Goal: Information Seeking & Learning: Find specific fact

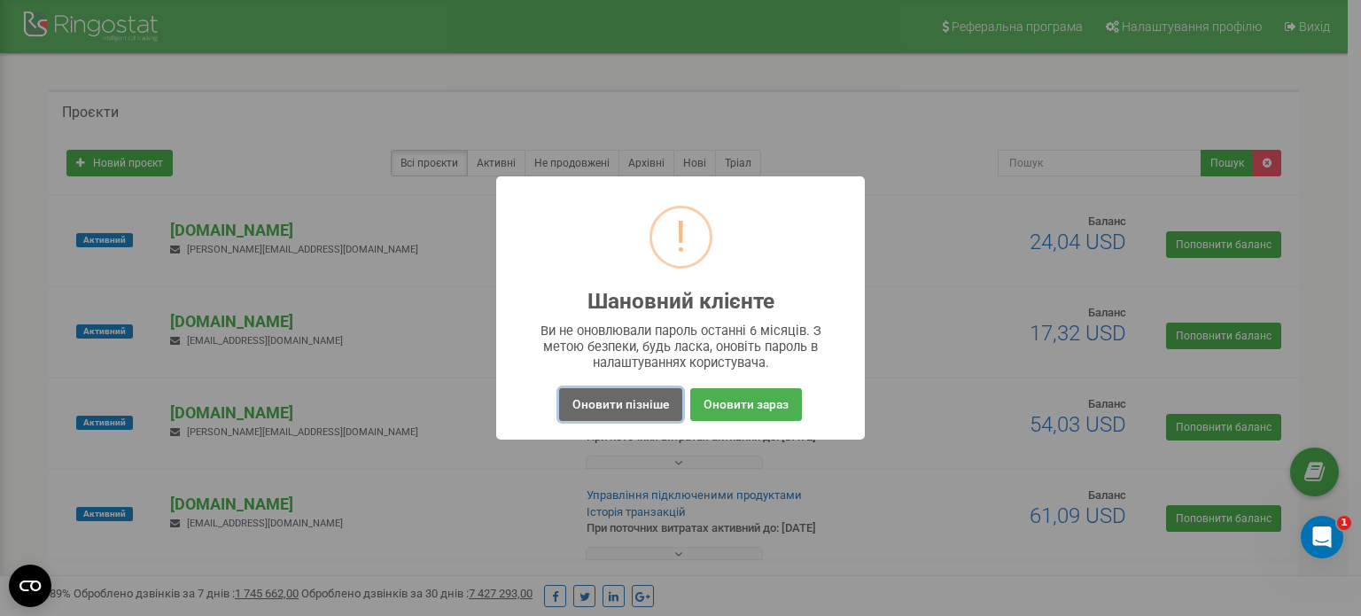
click at [589, 399] on button "Оновити пізніше" at bounding box center [620, 404] width 123 height 33
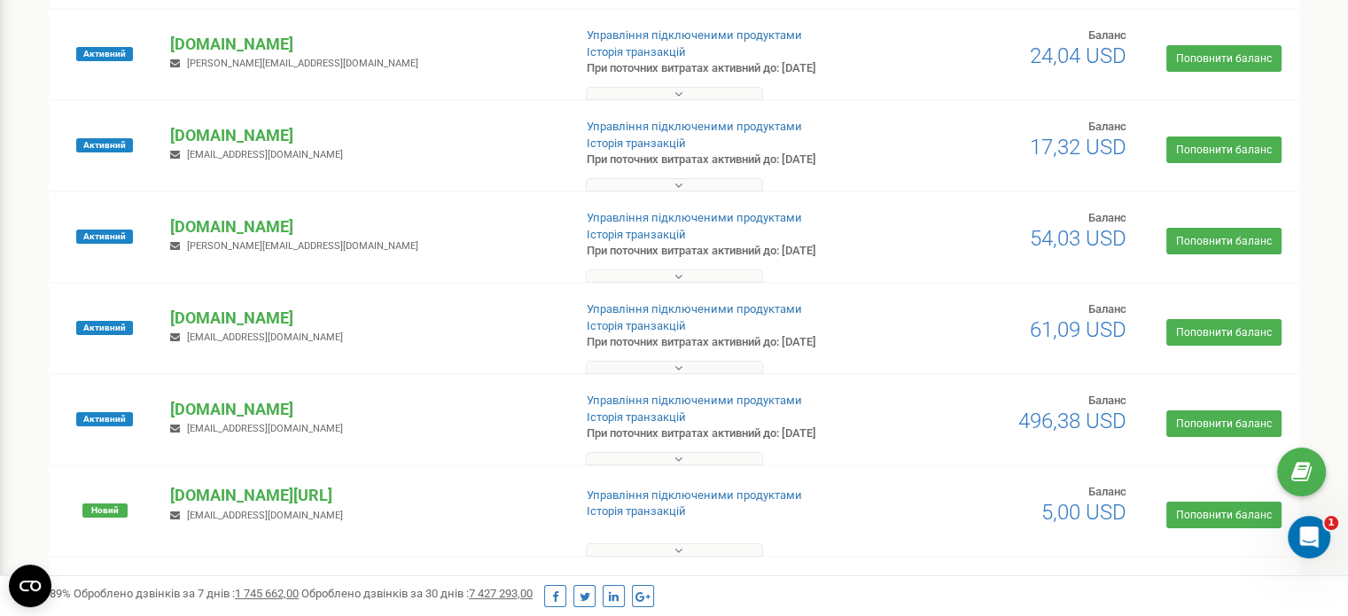
scroll to position [235, 0]
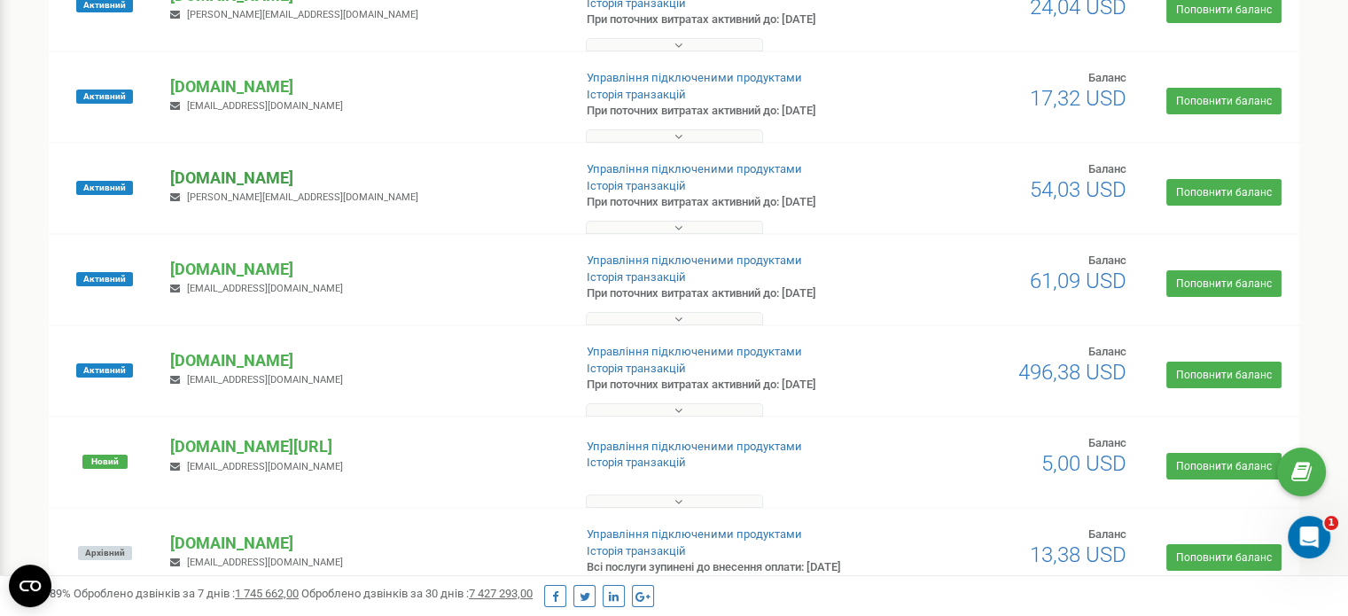
click at [200, 178] on p "[DOMAIN_NAME]" at bounding box center [363, 178] width 387 height 23
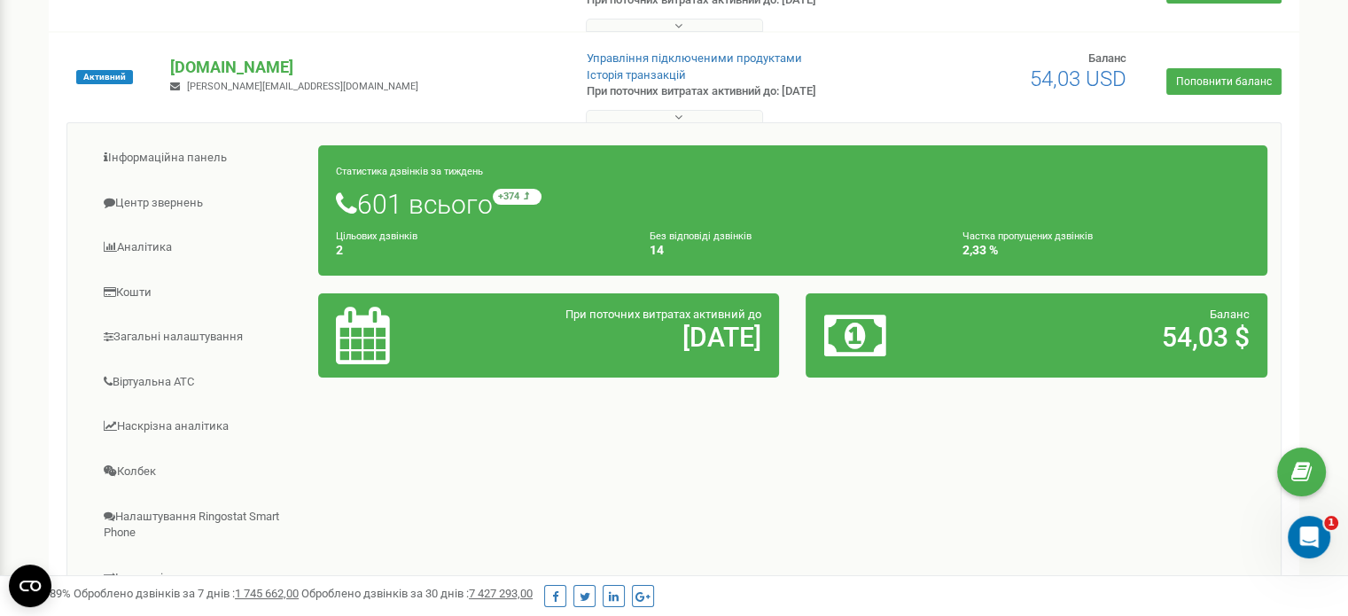
scroll to position [372, 0]
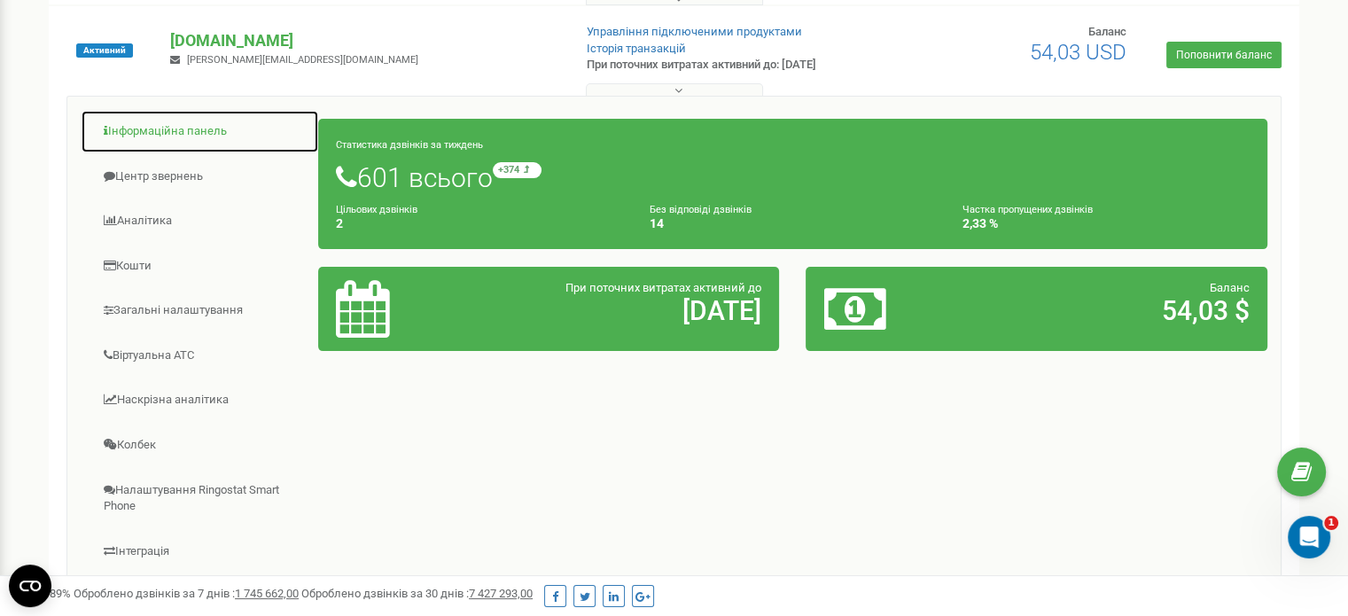
click at [217, 123] on link "Інформаційна панель" at bounding box center [200, 131] width 238 height 43
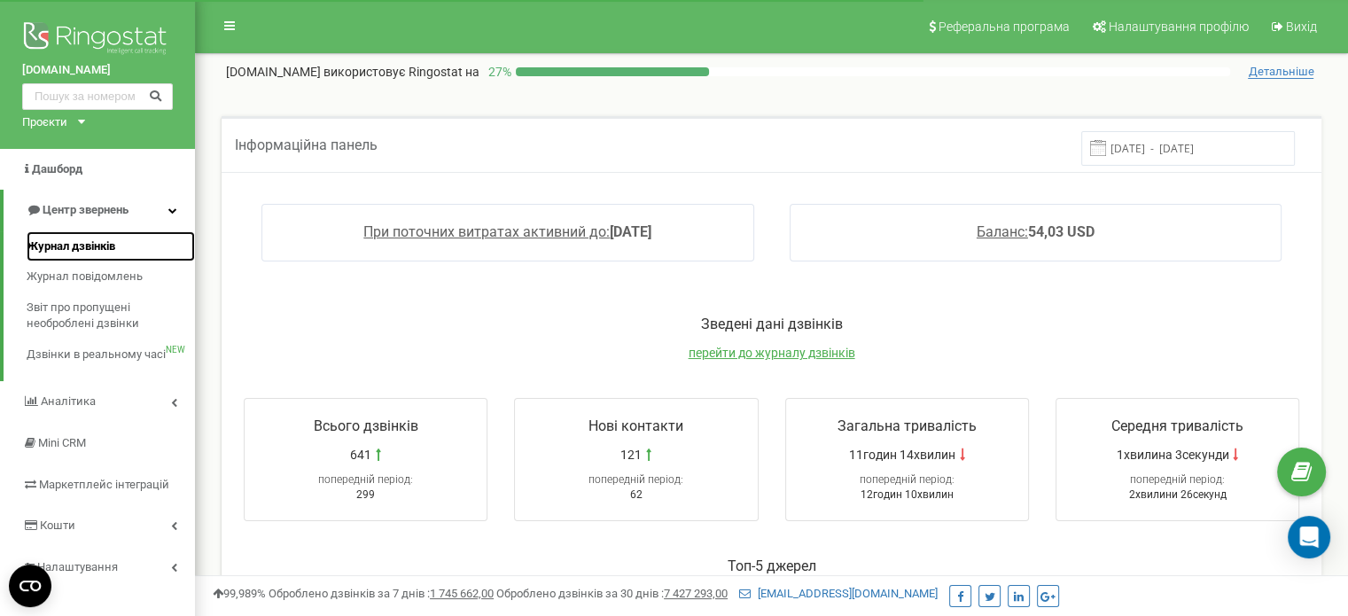
click at [113, 237] on link "Журнал дзвінків" at bounding box center [111, 246] width 168 height 31
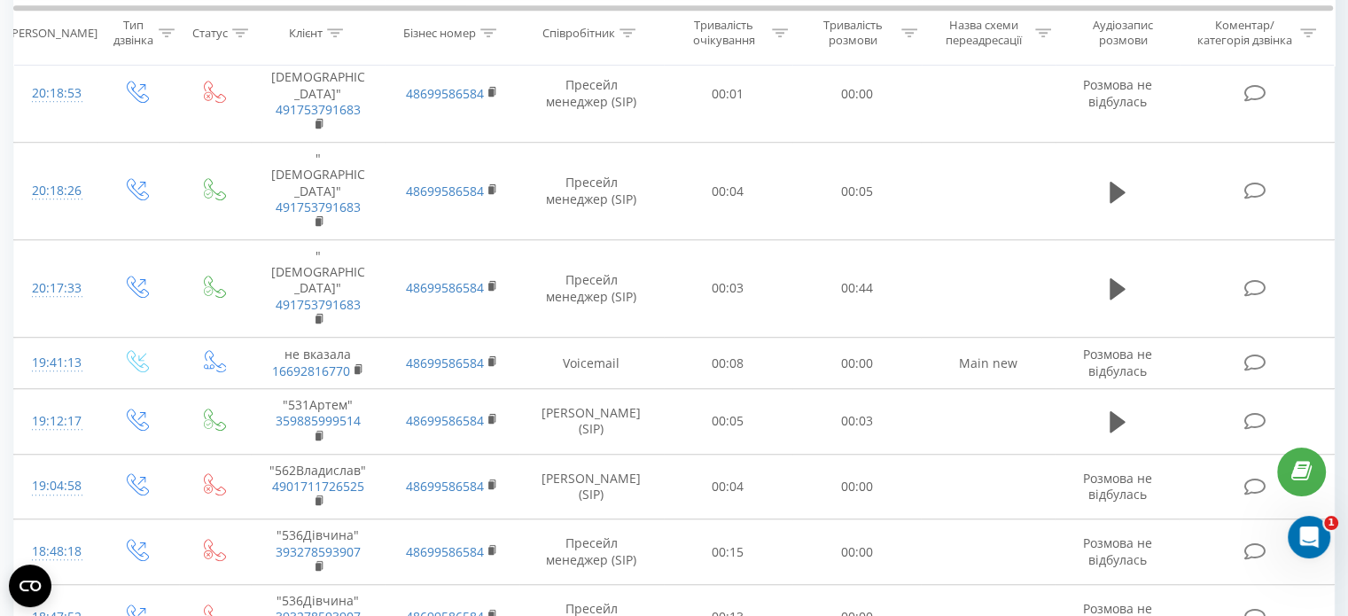
scroll to position [1354, 0]
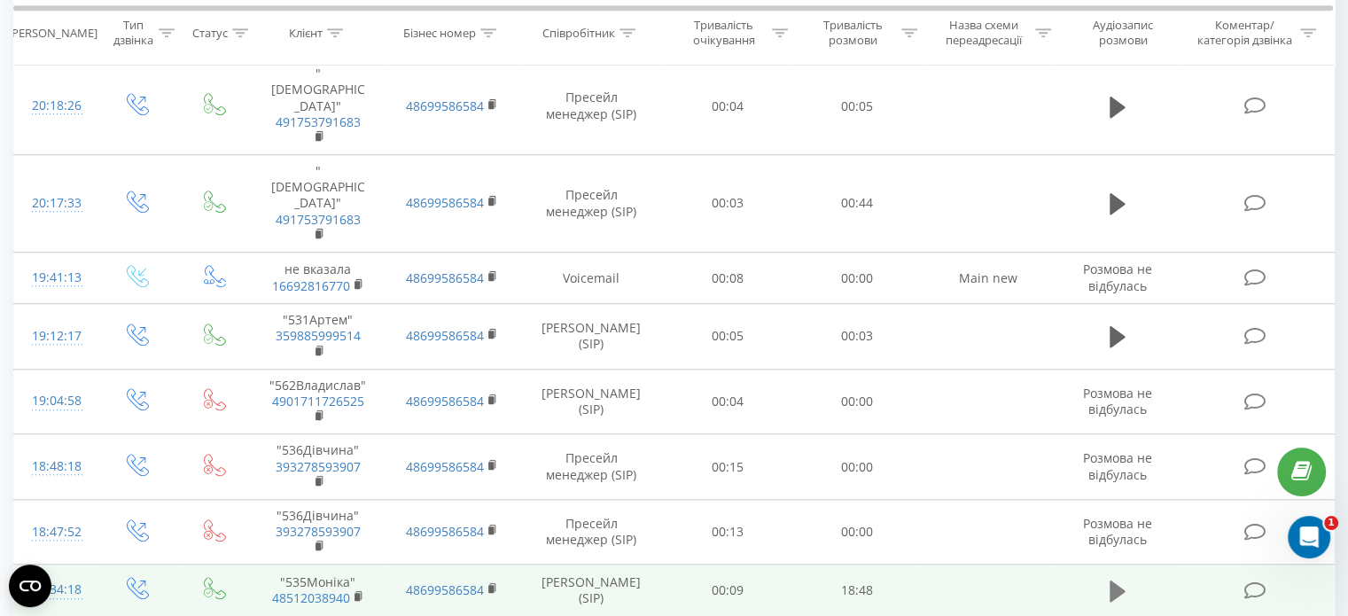
click at [1119, 581] on icon at bounding box center [1118, 591] width 16 height 21
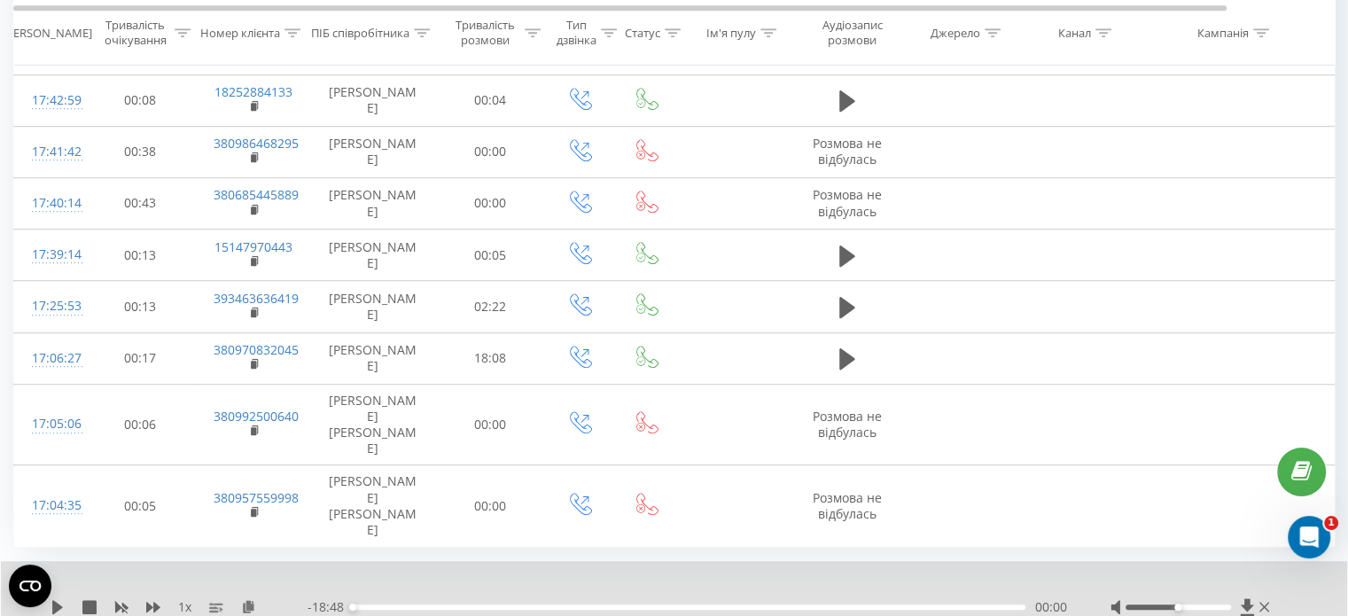
scroll to position [1067, 0]
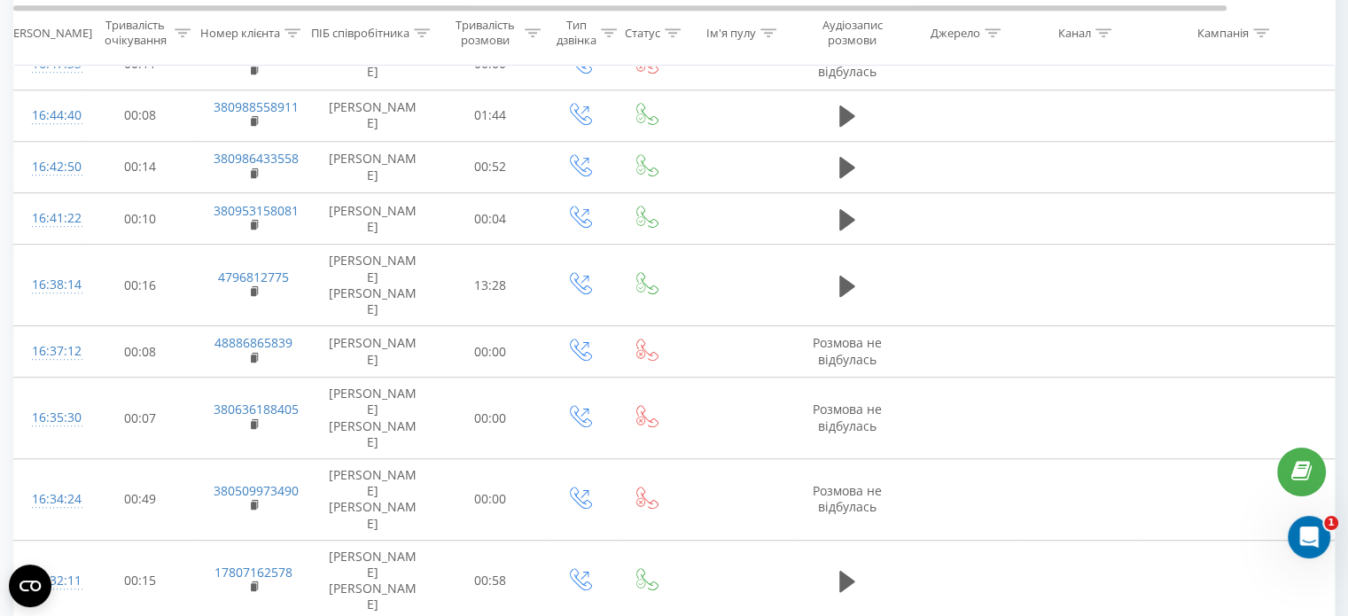
scroll to position [1067, 0]
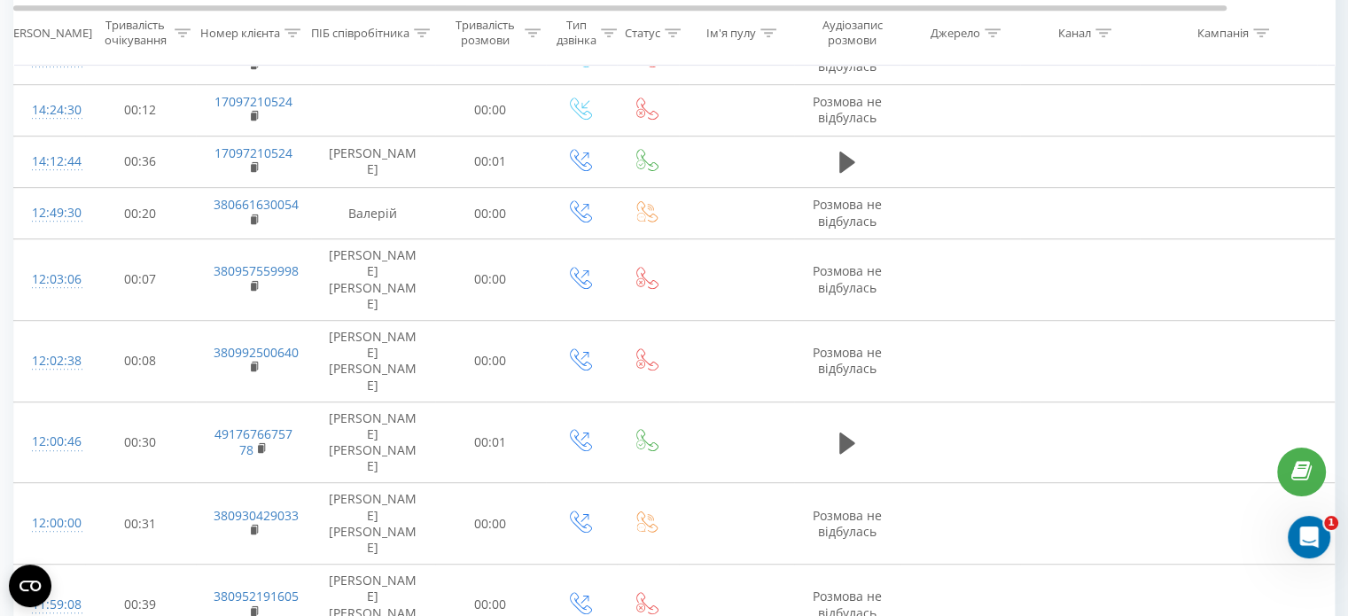
scroll to position [1067, 0]
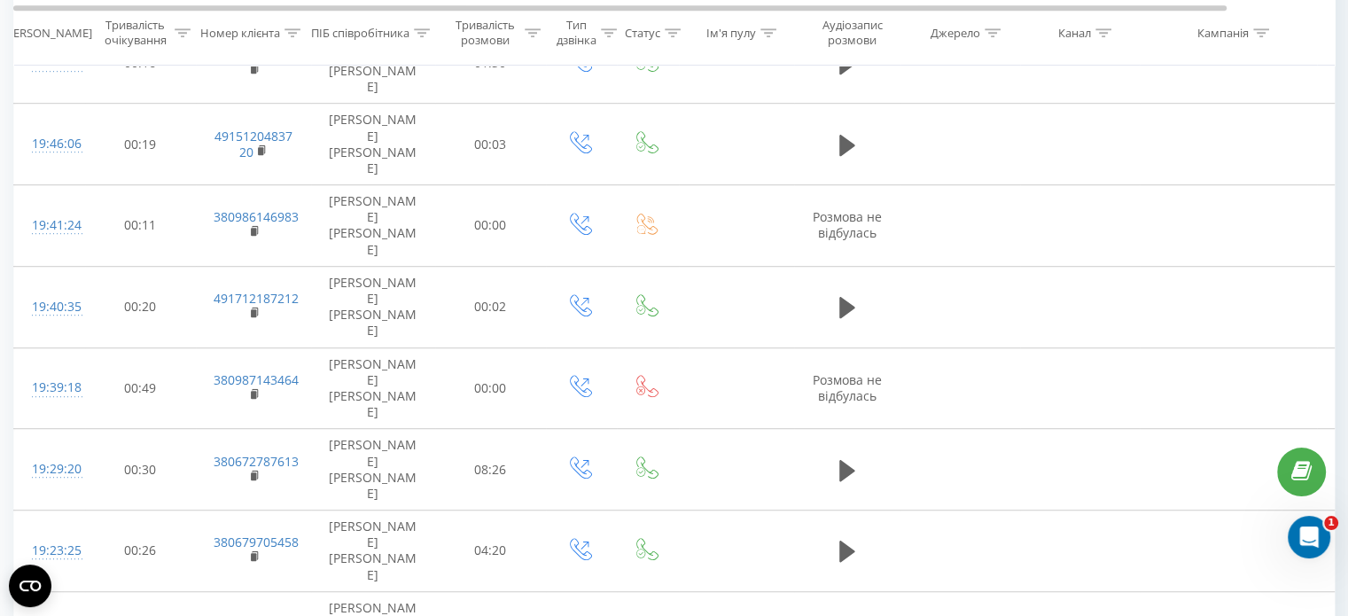
scroll to position [1103, 0]
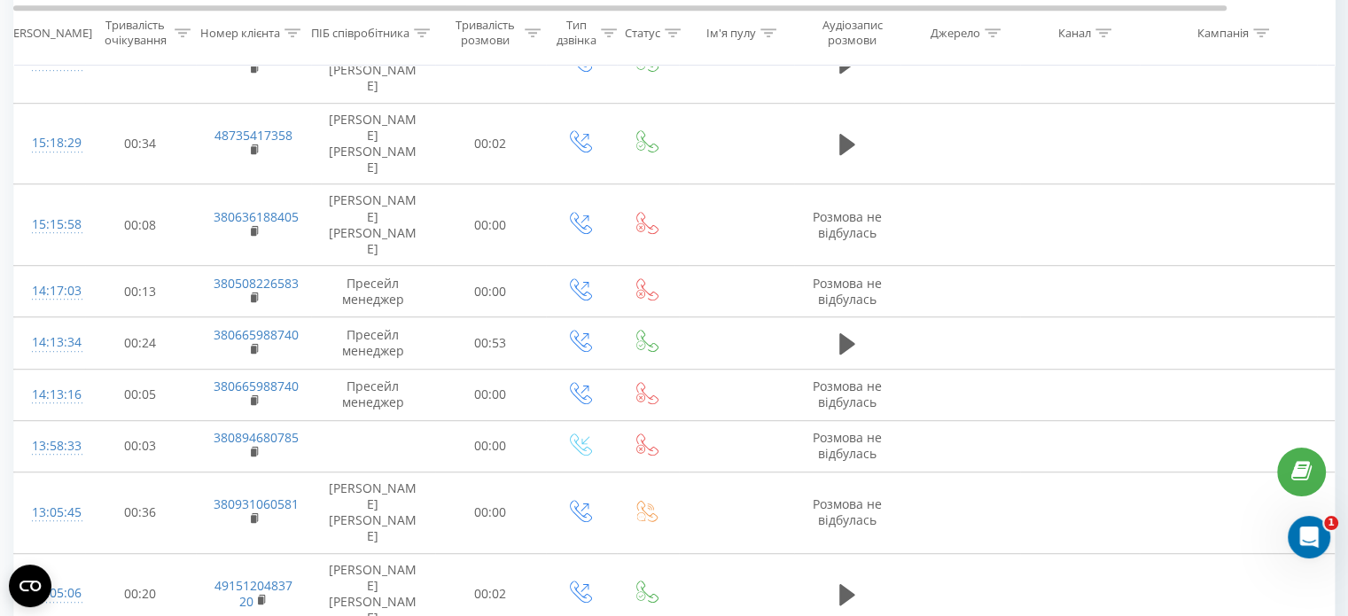
scroll to position [1067, 0]
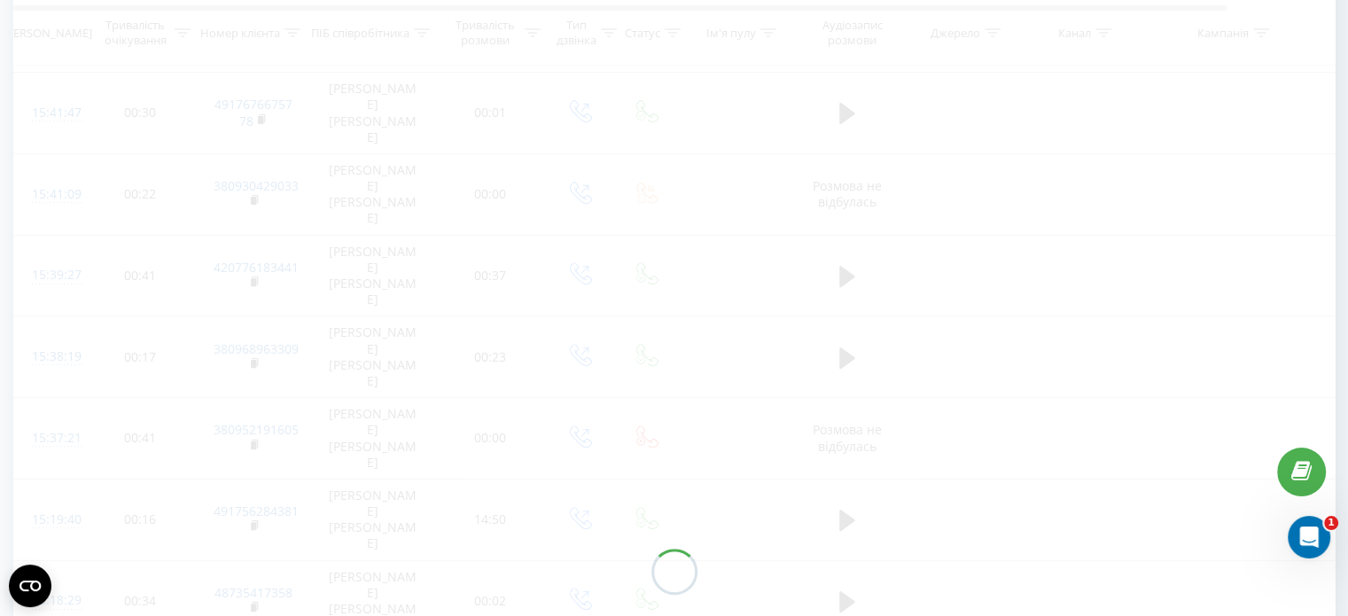
click at [1163, 588] on div at bounding box center [674, 570] width 1322 height 2017
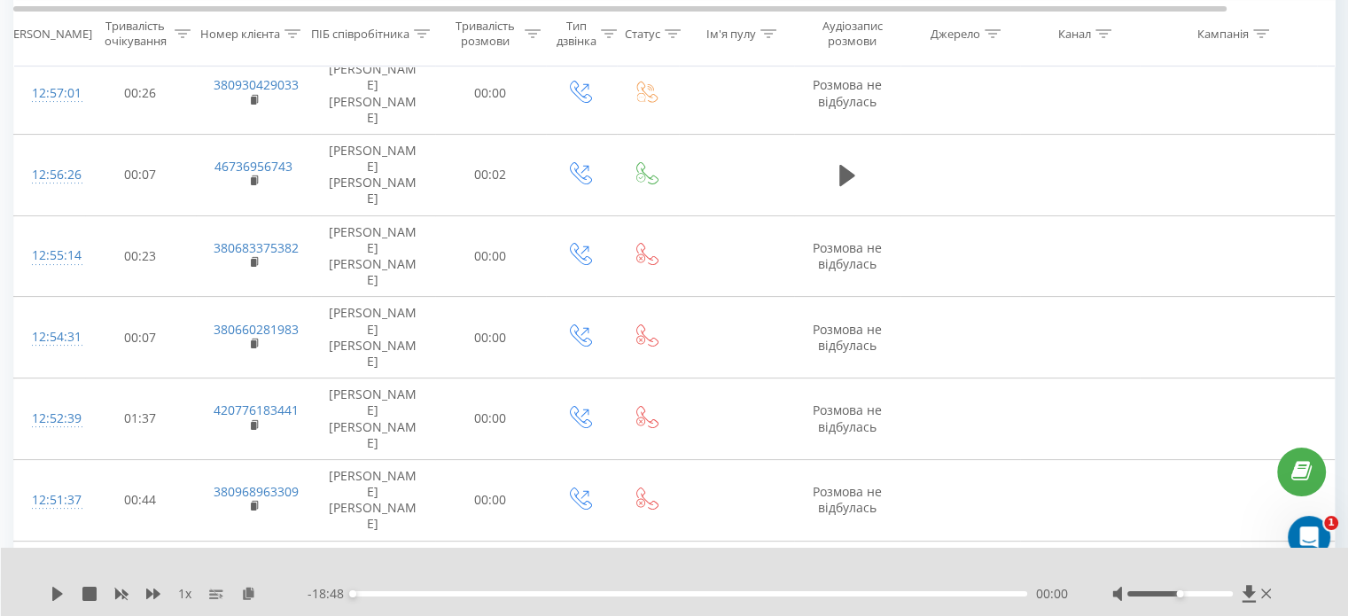
scroll to position [127, 0]
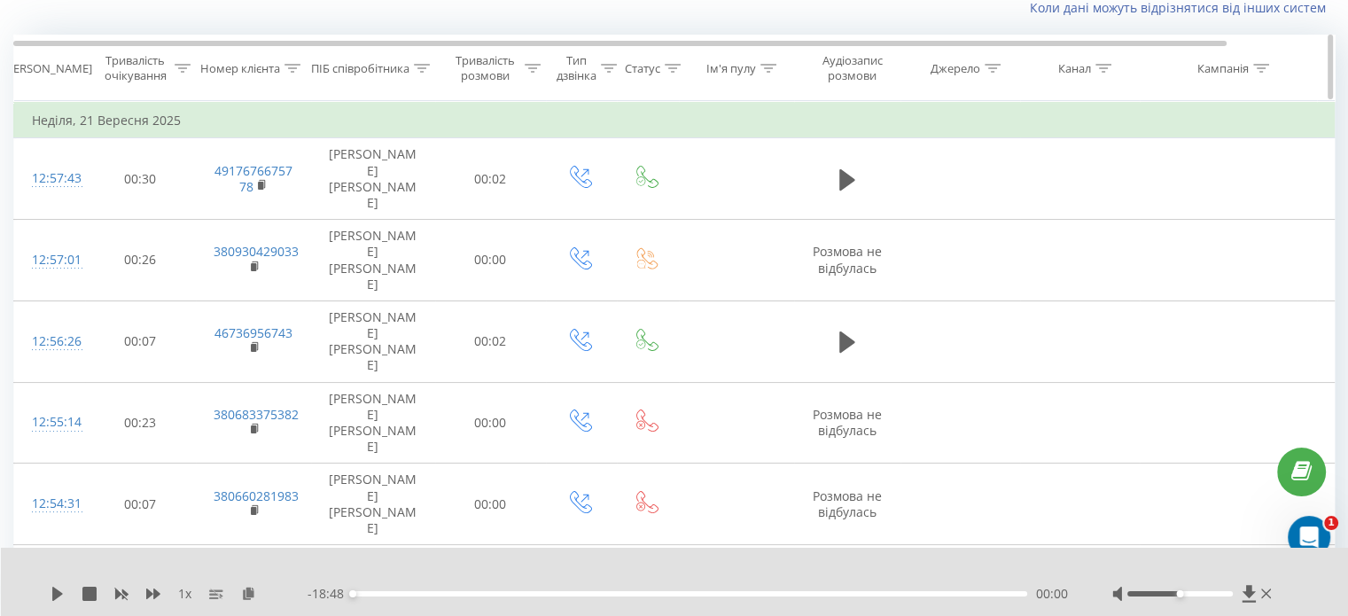
click at [418, 61] on div at bounding box center [422, 68] width 16 height 15
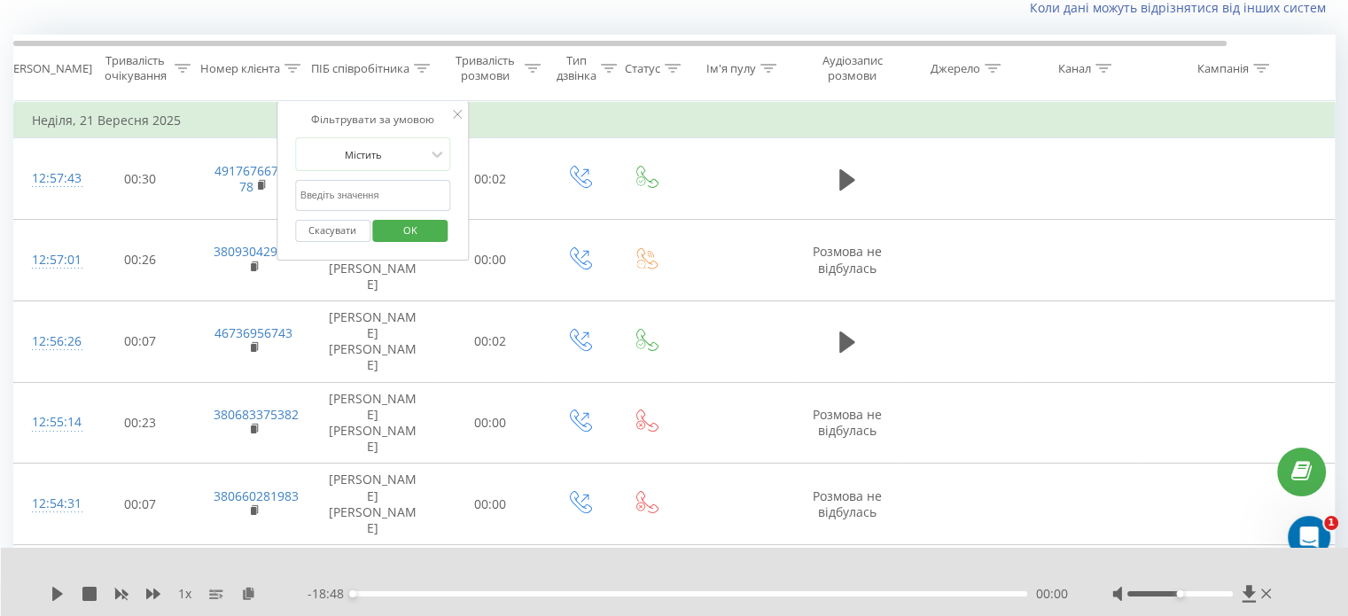
click at [378, 193] on input "text" at bounding box center [373, 195] width 156 height 31
type input "J"
type input "[PERSON_NAME]"
click at [399, 218] on span "OK" at bounding box center [411, 229] width 50 height 27
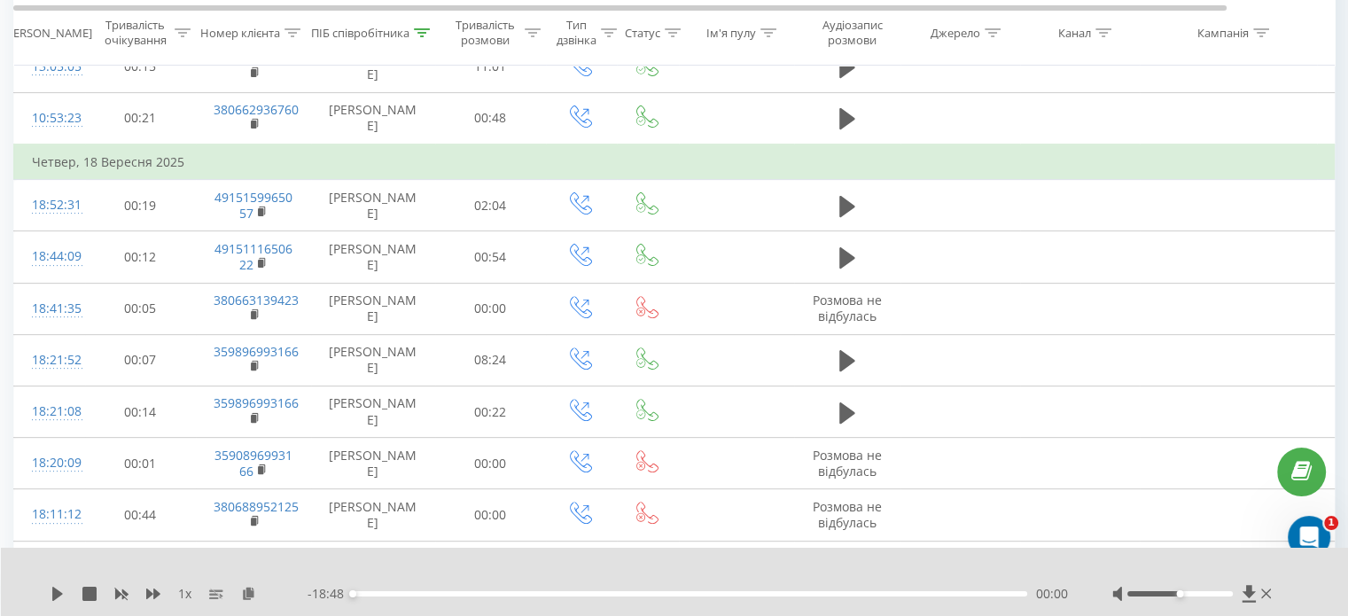
scroll to position [578, 0]
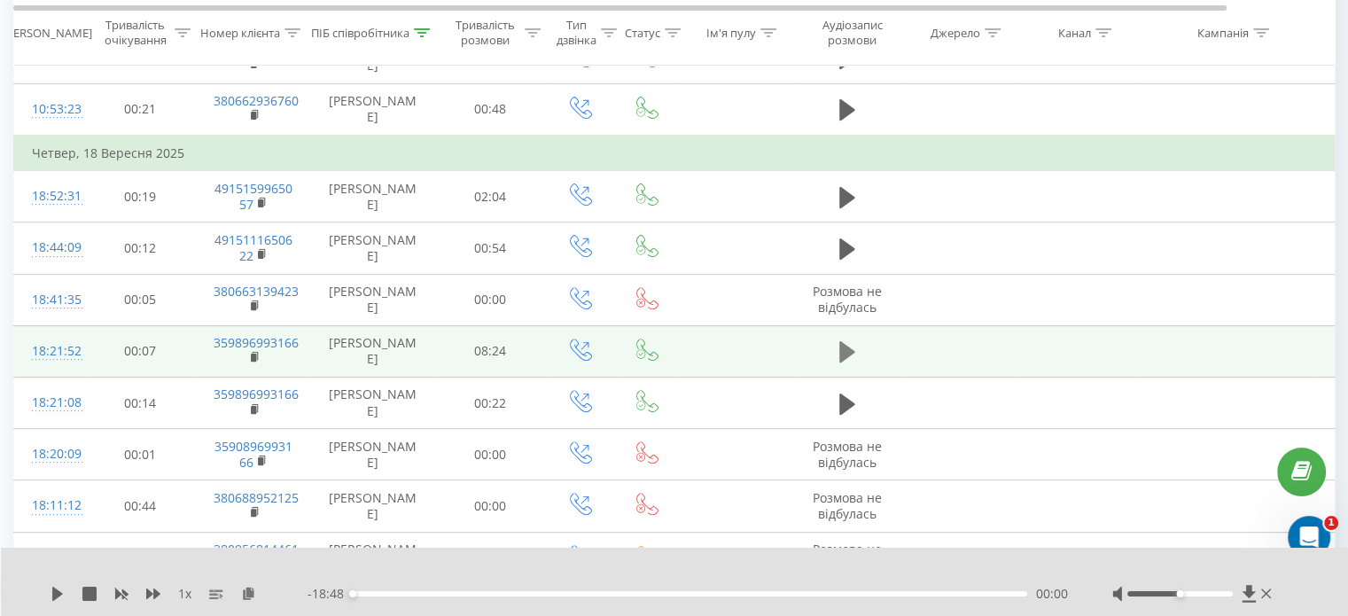
click at [848, 343] on icon at bounding box center [847, 351] width 16 height 25
click at [62, 596] on icon at bounding box center [61, 594] width 4 height 14
click at [245, 599] on icon at bounding box center [248, 593] width 15 height 12
